Goal: Transaction & Acquisition: Subscribe to service/newsletter

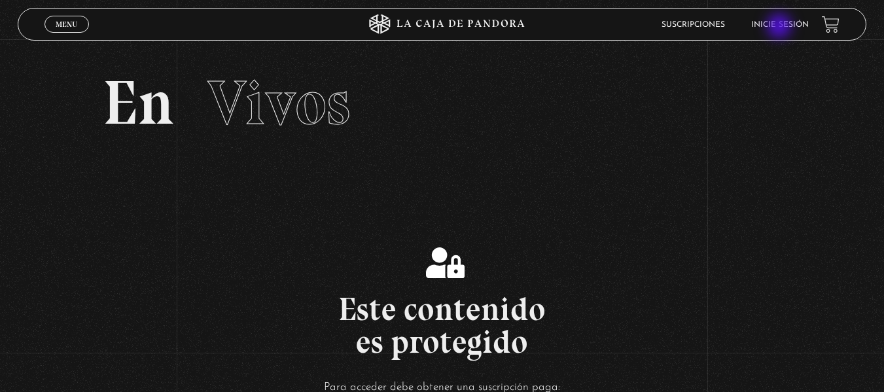
click at [781, 27] on link "Inicie sesión" at bounding box center [780, 25] width 58 height 8
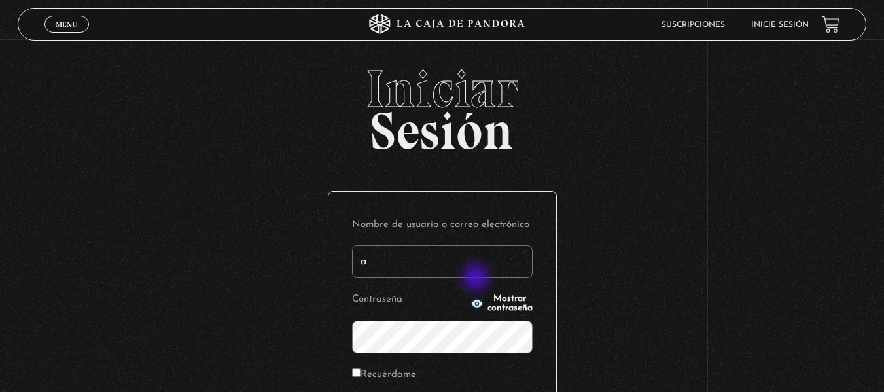
type input "anabelen.aboa@gmail.com"
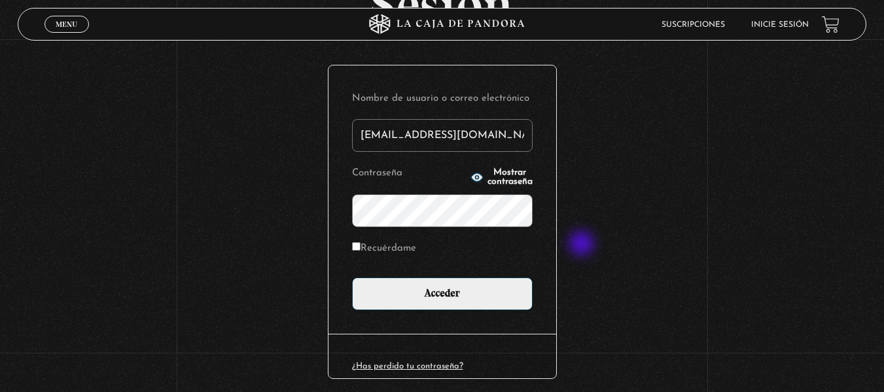
scroll to position [127, 0]
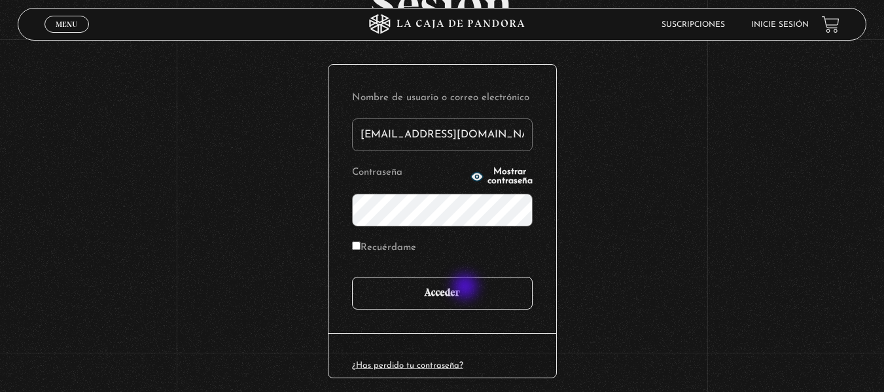
click at [466, 288] on input "Acceder" at bounding box center [442, 293] width 181 height 33
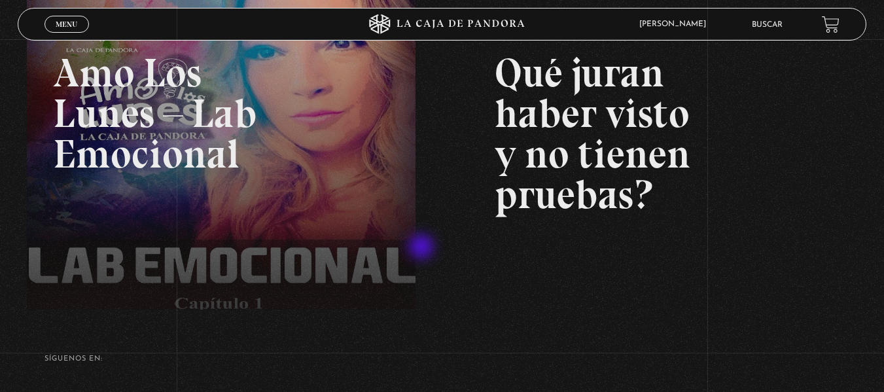
scroll to position [218, 0]
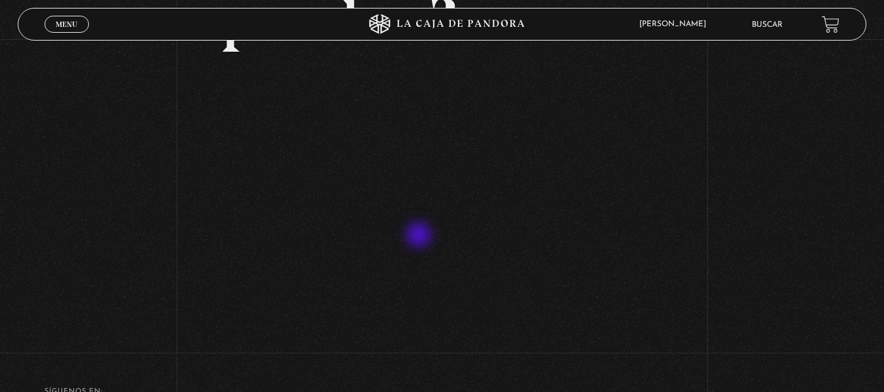
scroll to position [240, 0]
